Goal: Find specific page/section: Find specific page/section

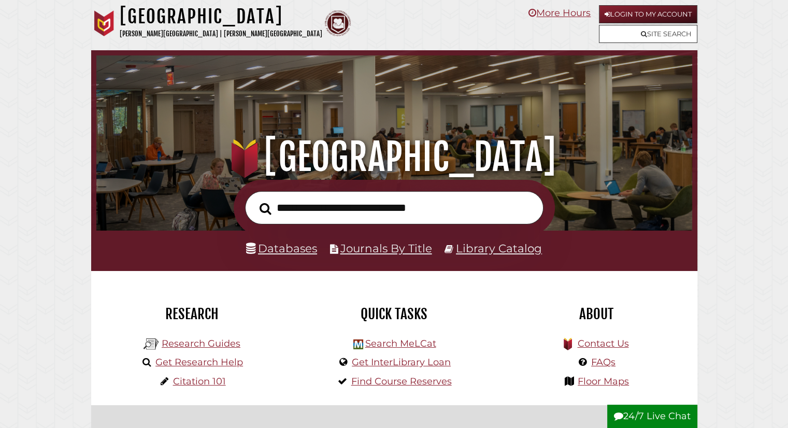
scroll to position [197, 590]
click at [643, 15] on link "Login to My Account" at bounding box center [648, 14] width 98 height 18
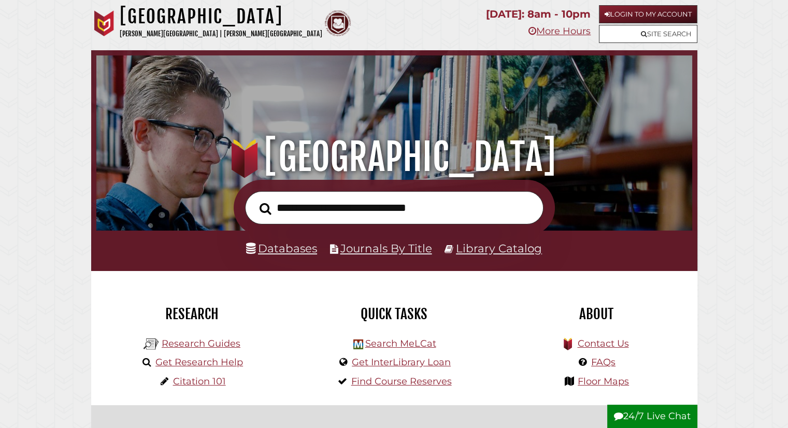
scroll to position [197, 590]
click at [320, 205] on input "text" at bounding box center [394, 208] width 298 height 34
type input "**********"
click at [254, 199] on button "Search" at bounding box center [265, 208] width 22 height 18
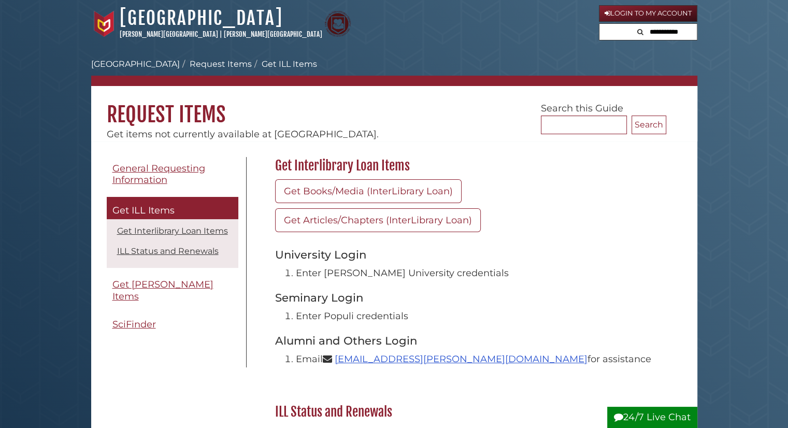
scroll to position [374, 0]
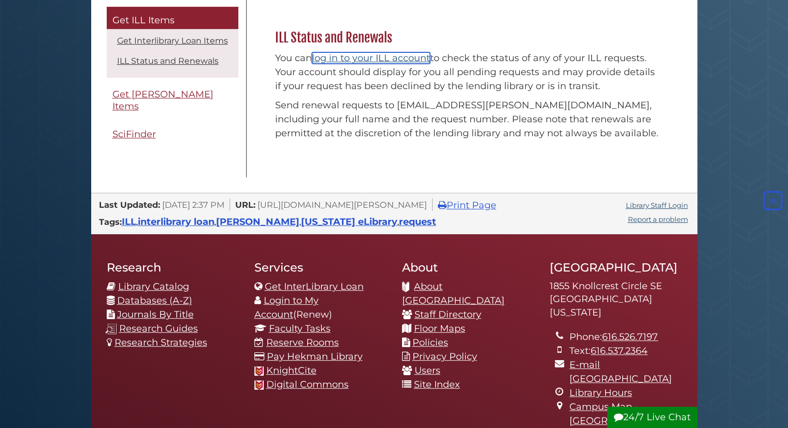
click at [389, 55] on link "log in to your ILL account" at bounding box center [371, 57] width 118 height 11
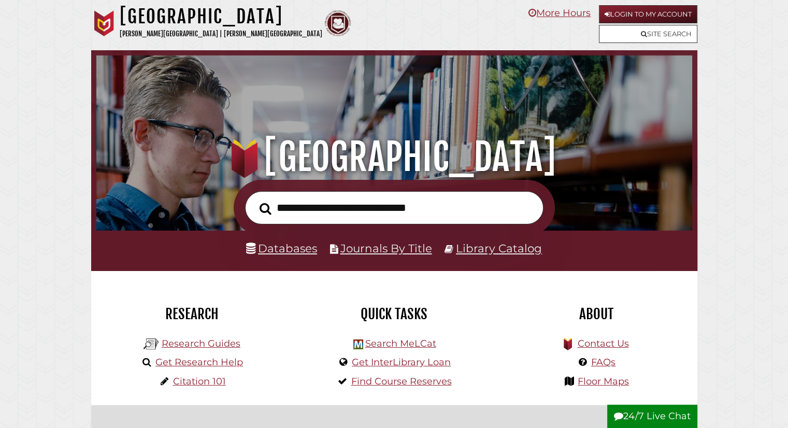
scroll to position [197, 590]
click at [659, 10] on link "Login to My Account" at bounding box center [648, 14] width 98 height 18
